Goal: Complete application form

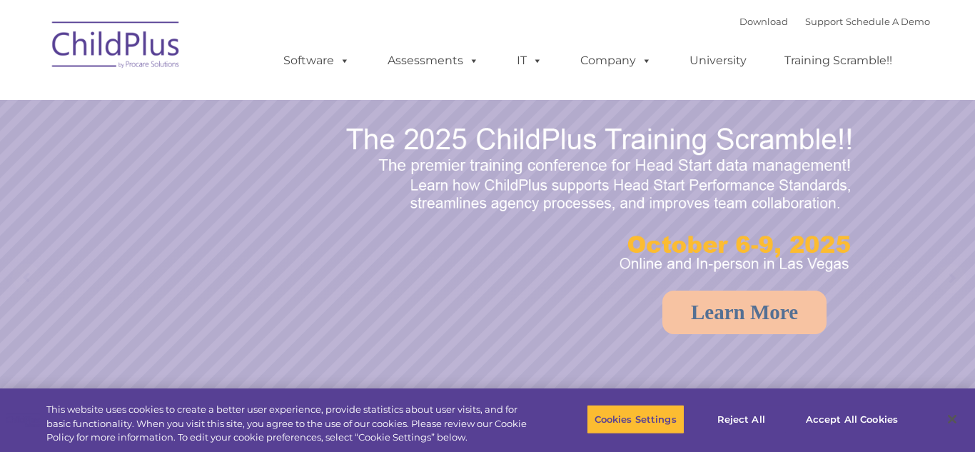
select select "MEDIUM"
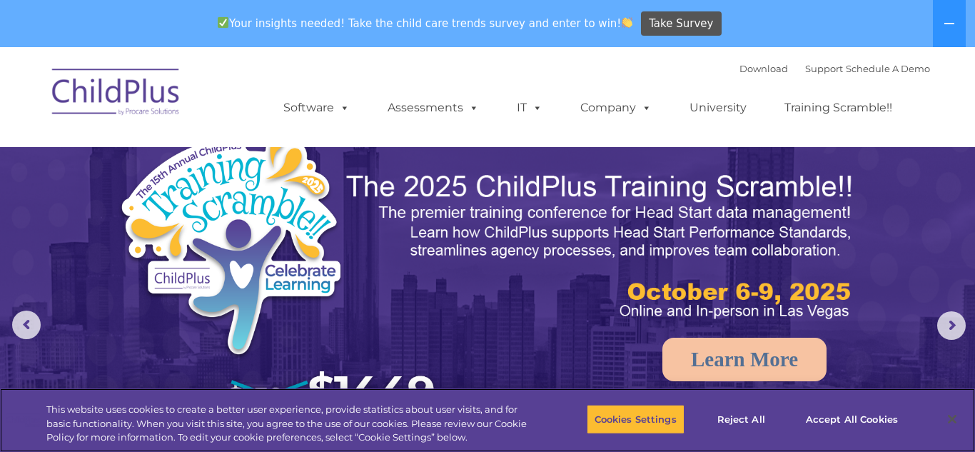
scroll to position [4, 0]
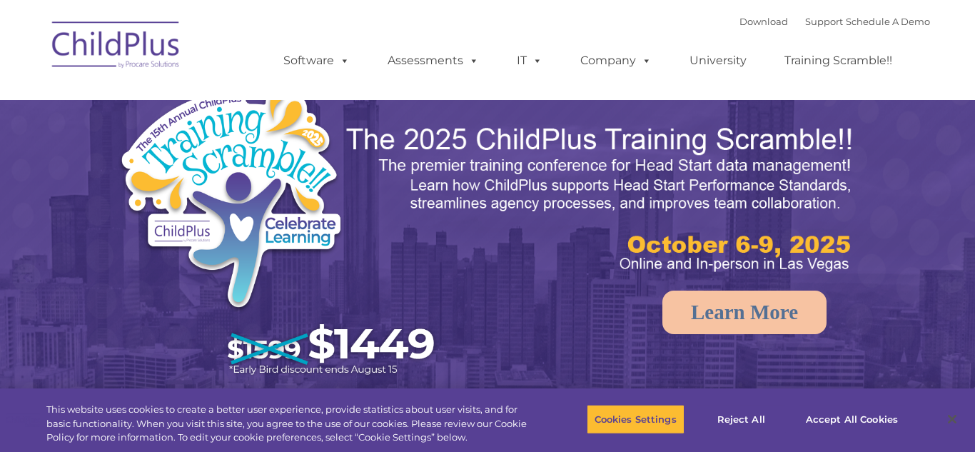
select select "MEDIUM"
